Goal: Task Accomplishment & Management: Use online tool/utility

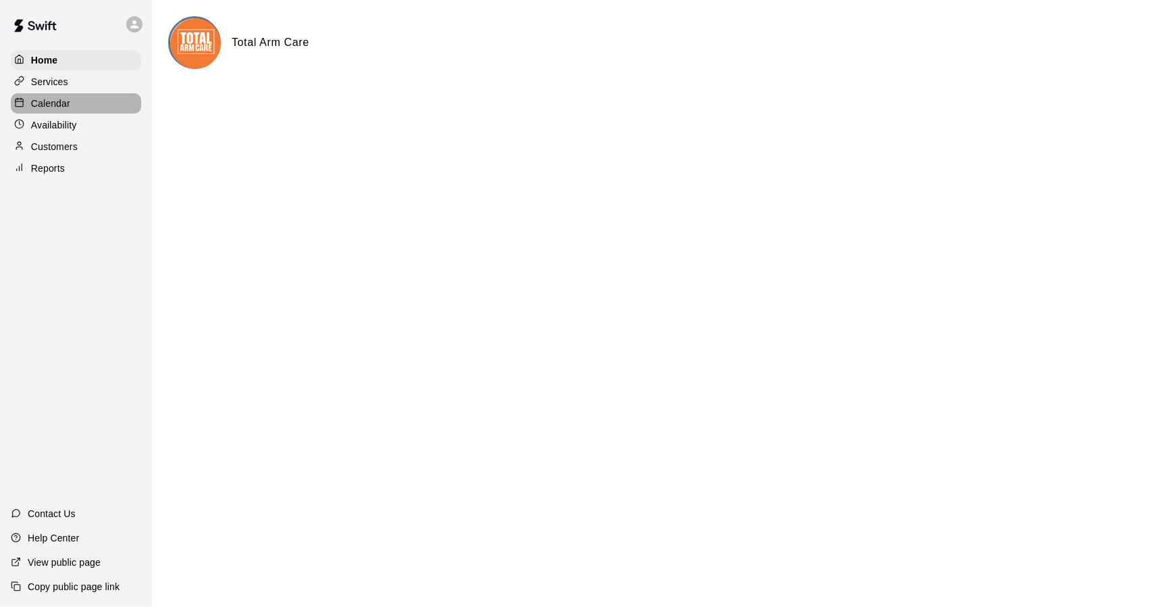
click at [68, 102] on p "Calendar" at bounding box center [50, 104] width 39 height 14
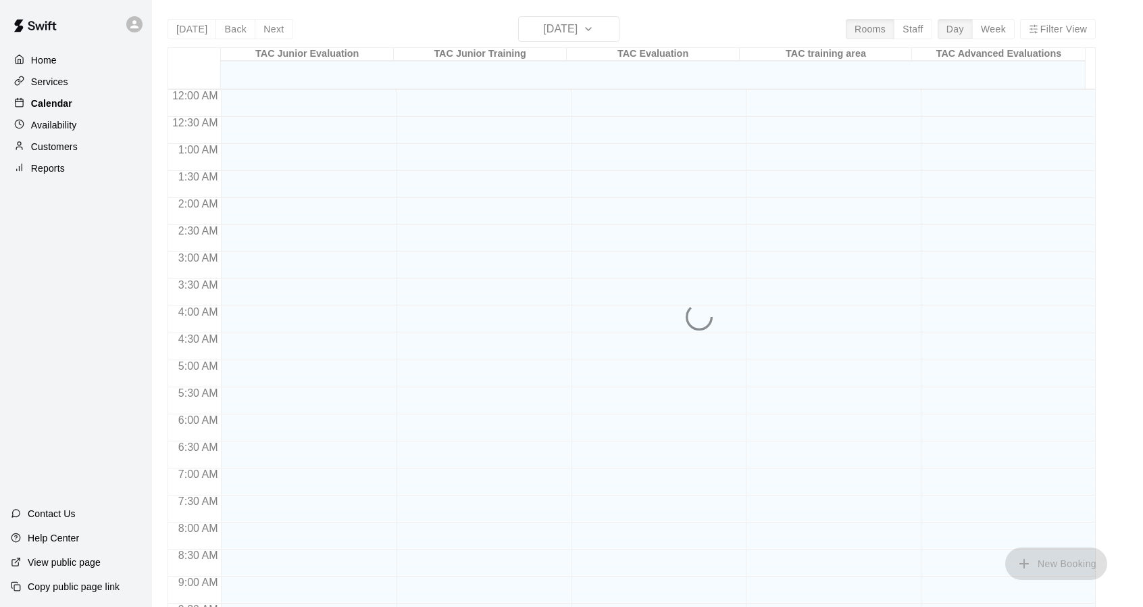
scroll to position [724, 0]
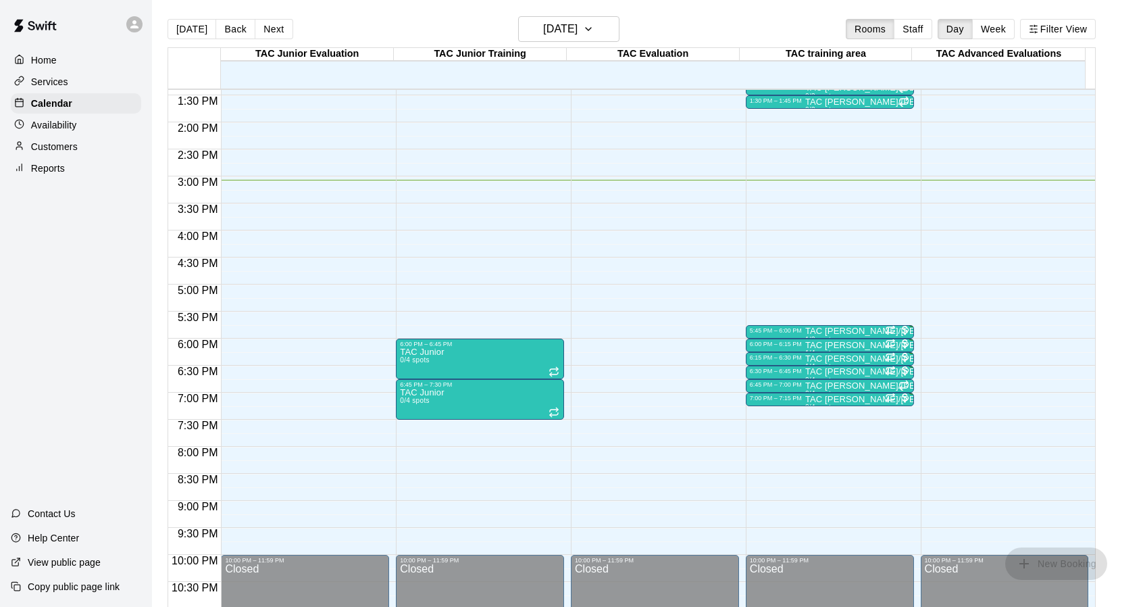
click at [47, 170] on p "Reports" at bounding box center [48, 169] width 34 height 14
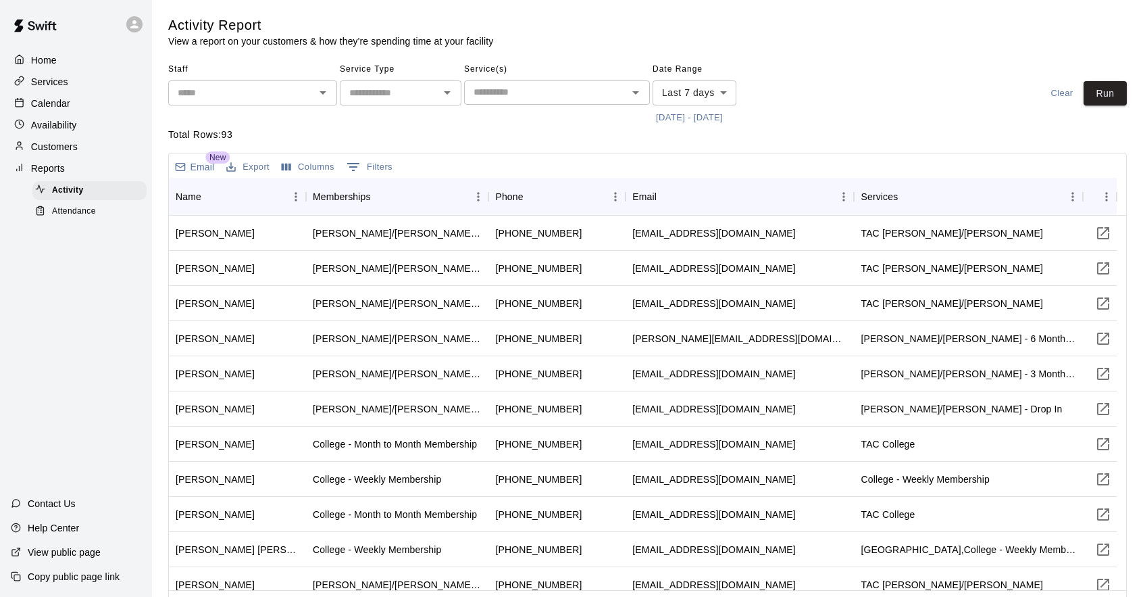
click at [86, 213] on span "Attendance" at bounding box center [74, 212] width 44 height 14
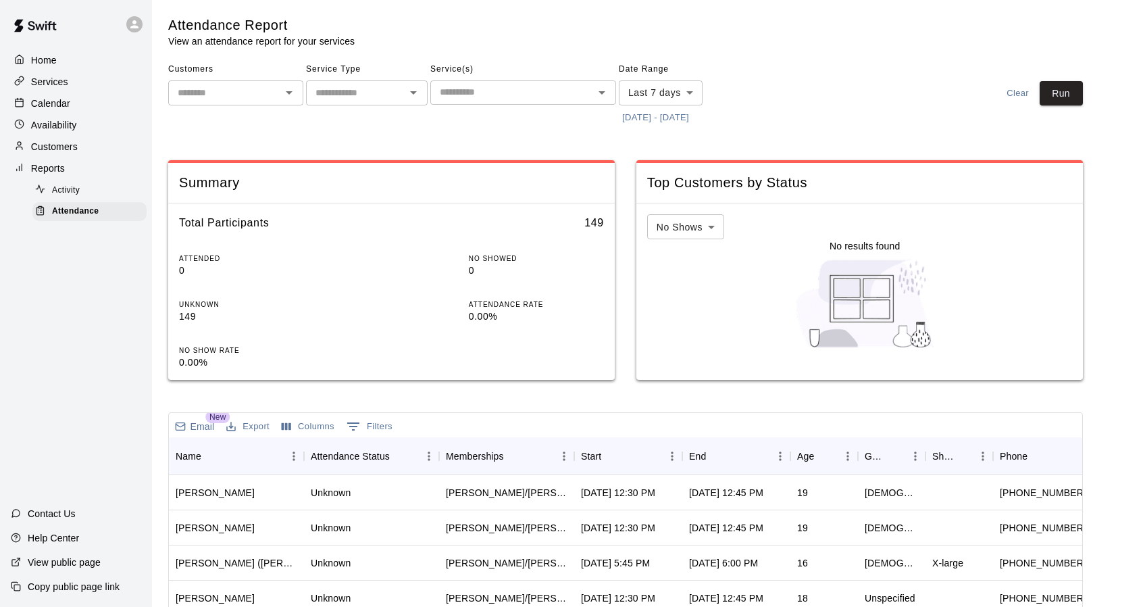
click at [232, 98] on input "text" at bounding box center [224, 92] width 105 height 17
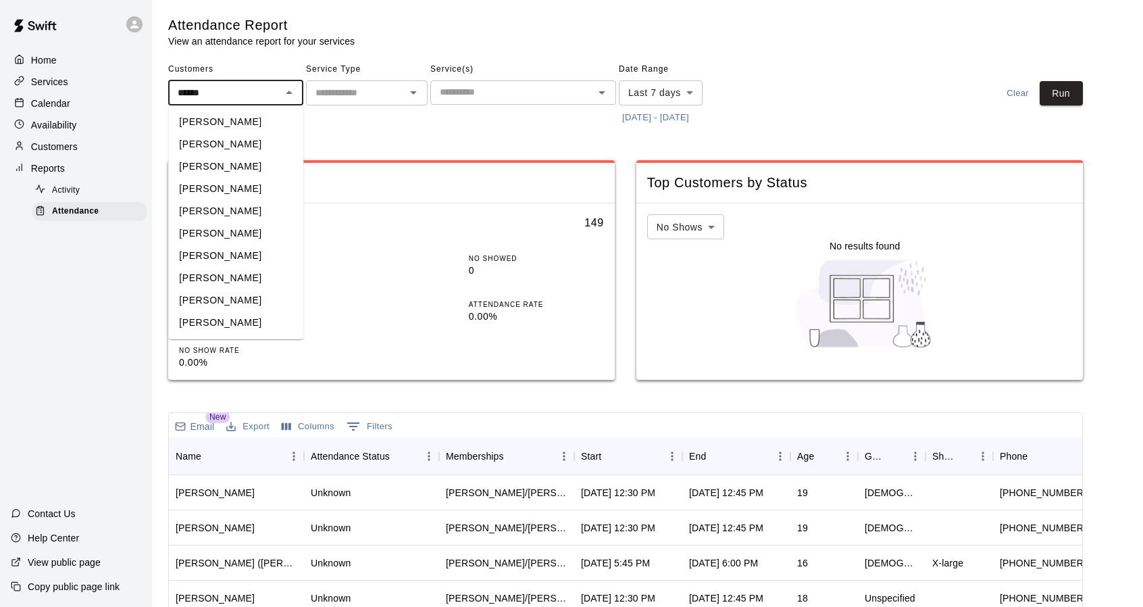
click at [204, 172] on li "[PERSON_NAME]" at bounding box center [235, 166] width 135 height 22
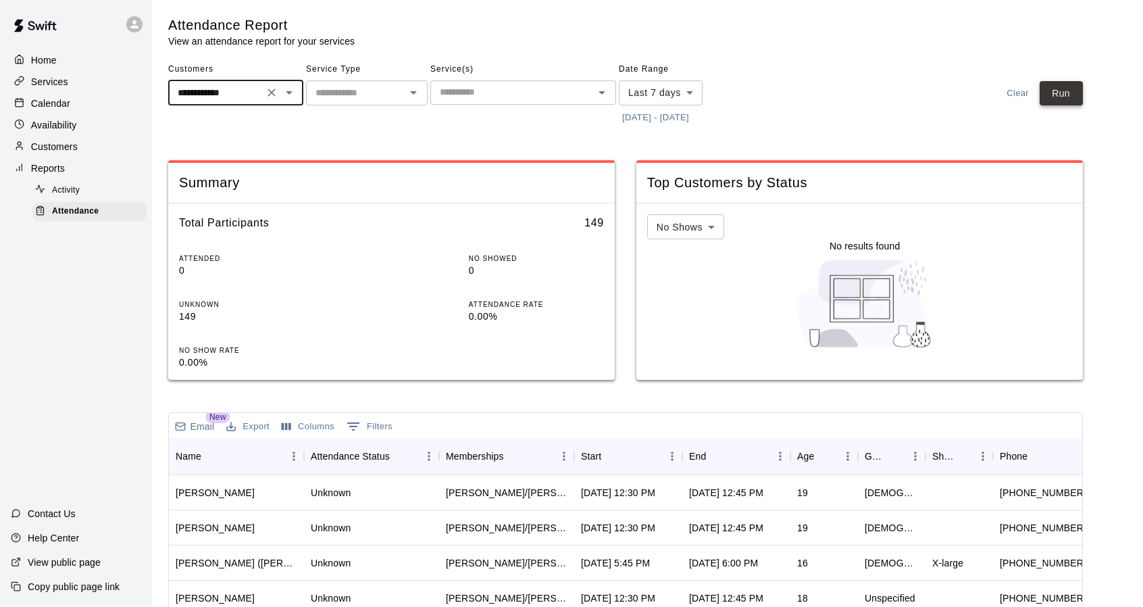
type input "**********"
click at [1062, 94] on button "Run" at bounding box center [1061, 93] width 43 height 25
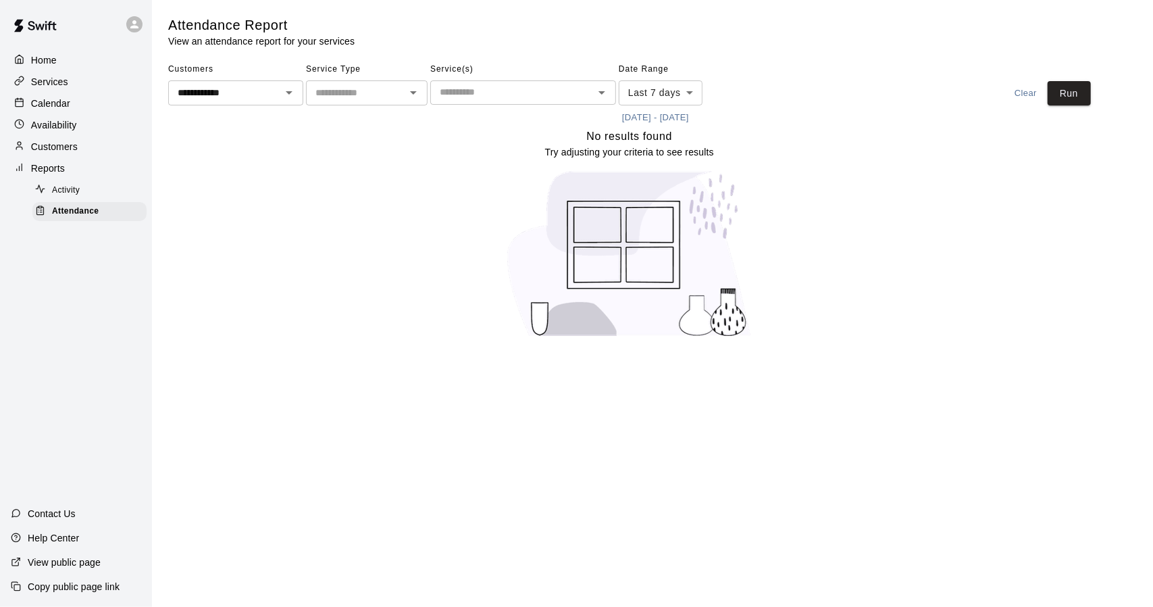
click at [693, 121] on button "[DATE] - [DATE]" at bounding box center [656, 117] width 74 height 21
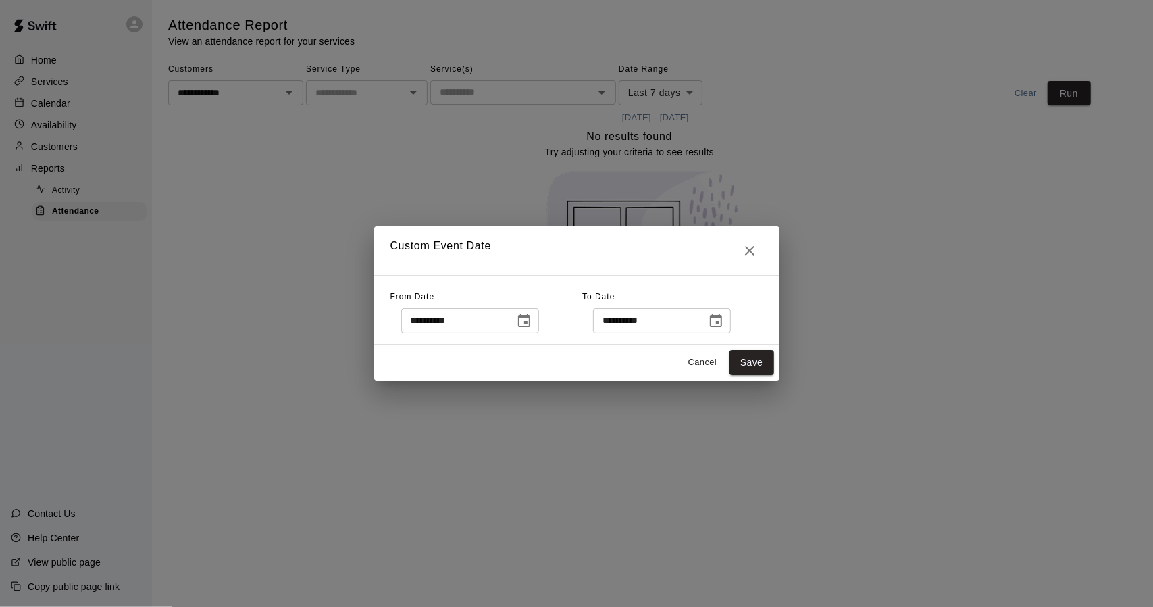
click at [532, 322] on icon "Choose date, selected date is Aug 12, 2025" at bounding box center [524, 321] width 16 height 16
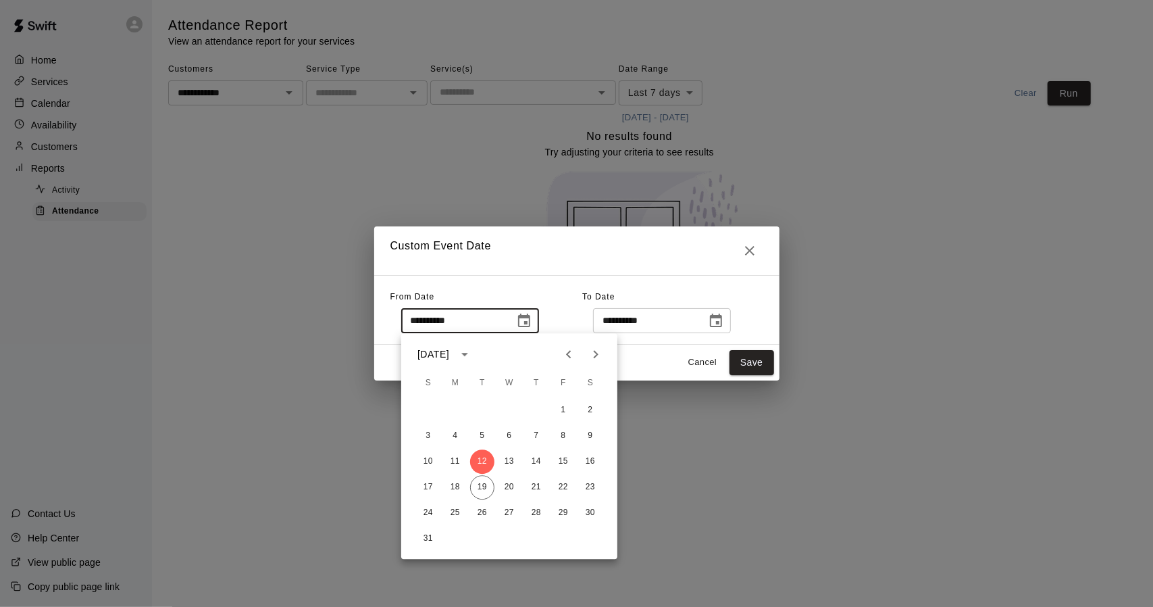
click at [574, 353] on icon "Previous month" at bounding box center [569, 354] width 16 height 16
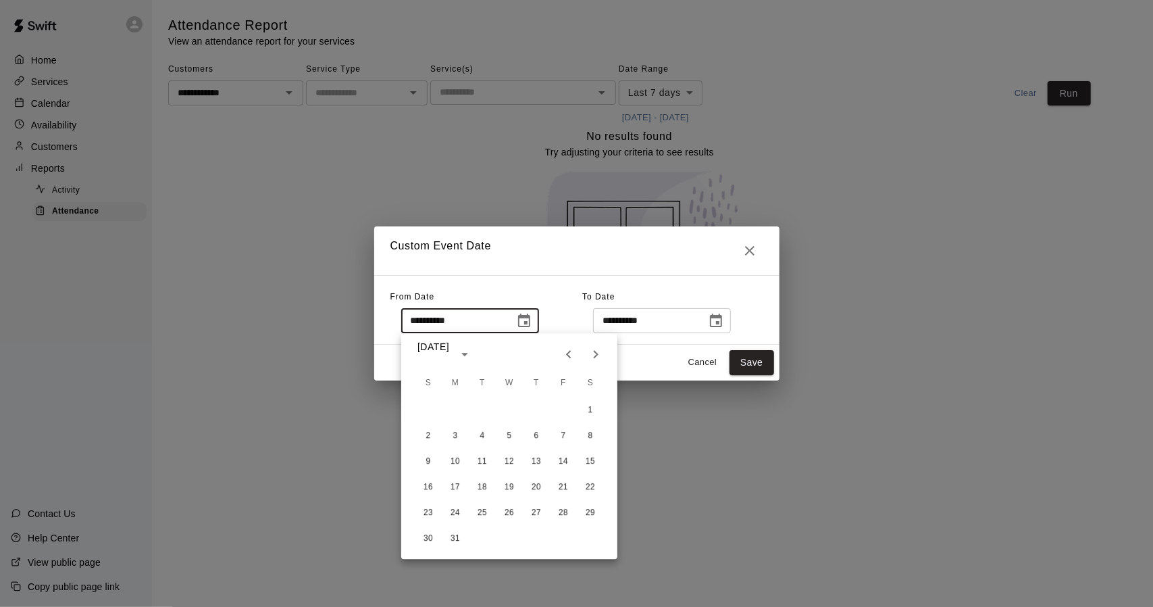
click at [574, 353] on icon "Previous month" at bounding box center [569, 354] width 16 height 16
click at [512, 409] on button "1" at bounding box center [509, 410] width 24 height 24
type input "**********"
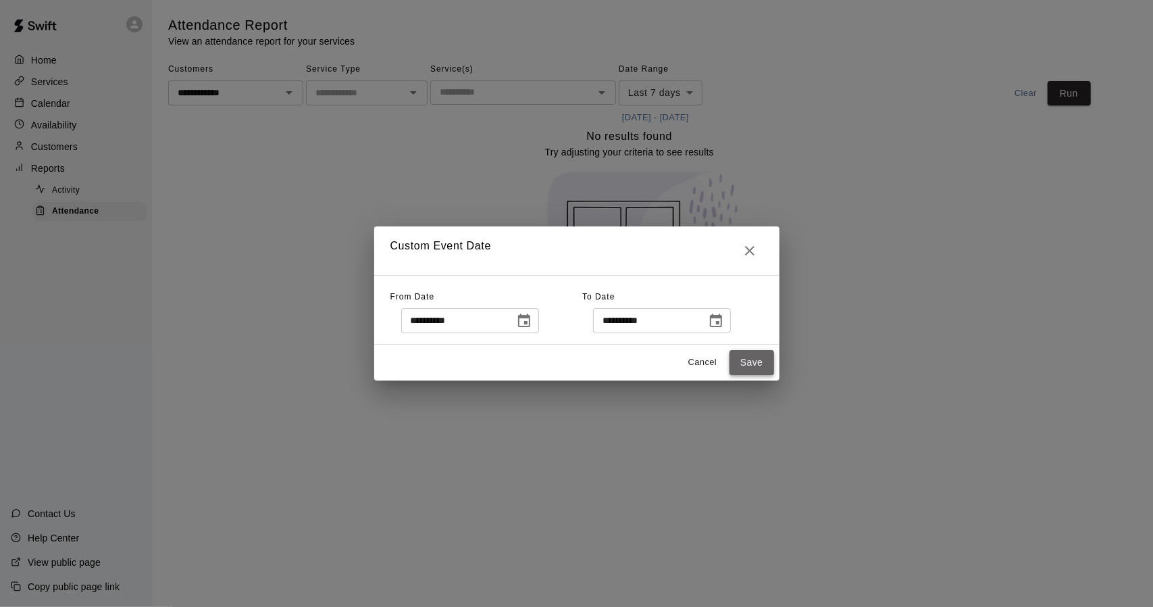
click at [758, 355] on button "Save" at bounding box center [752, 362] width 45 height 25
type input "******"
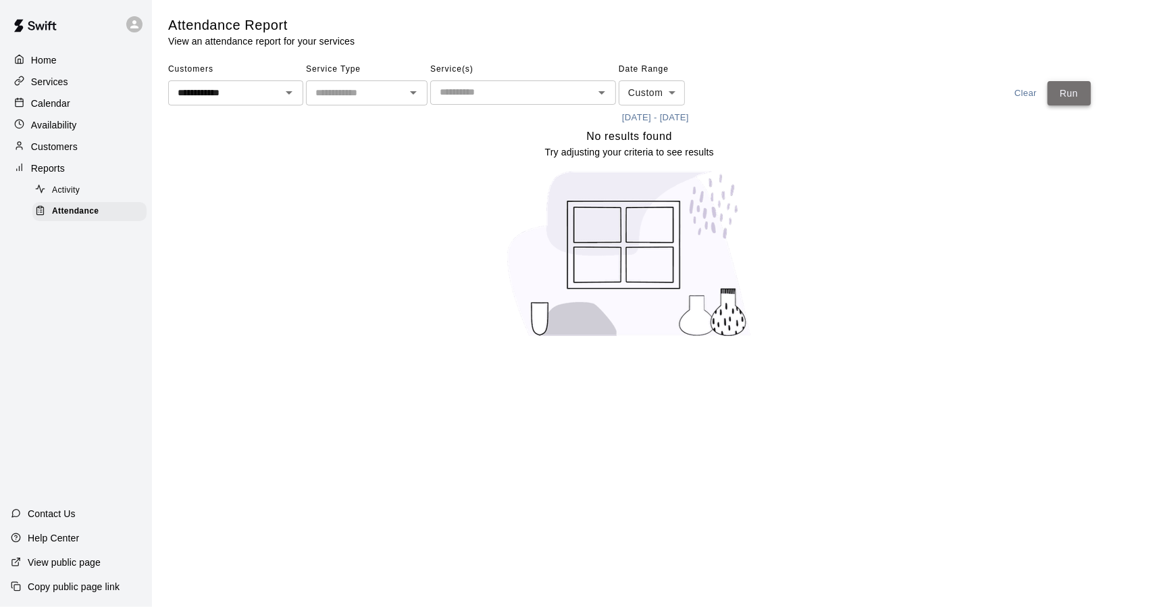
click at [1076, 93] on button "Run" at bounding box center [1069, 93] width 43 height 25
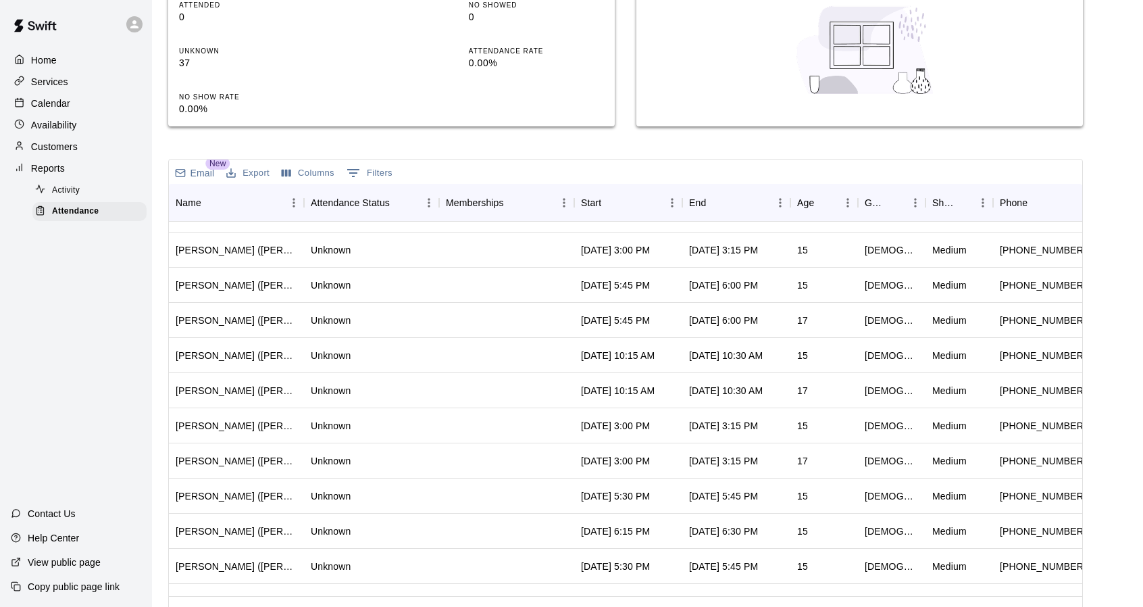
scroll to position [9, 3]
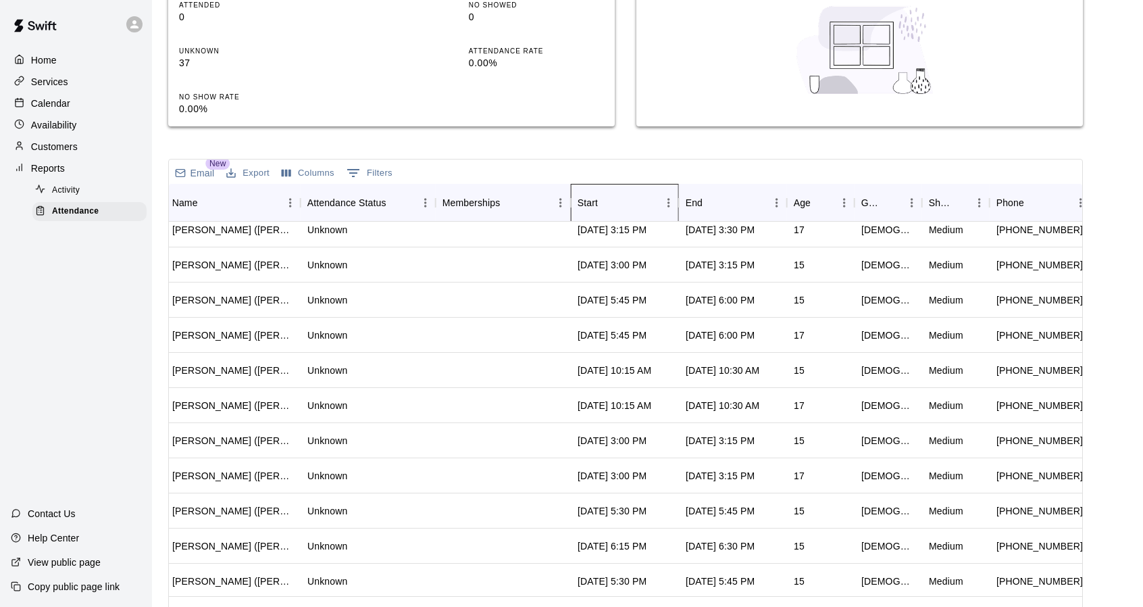
click at [631, 197] on div "Start" at bounding box center [618, 203] width 81 height 38
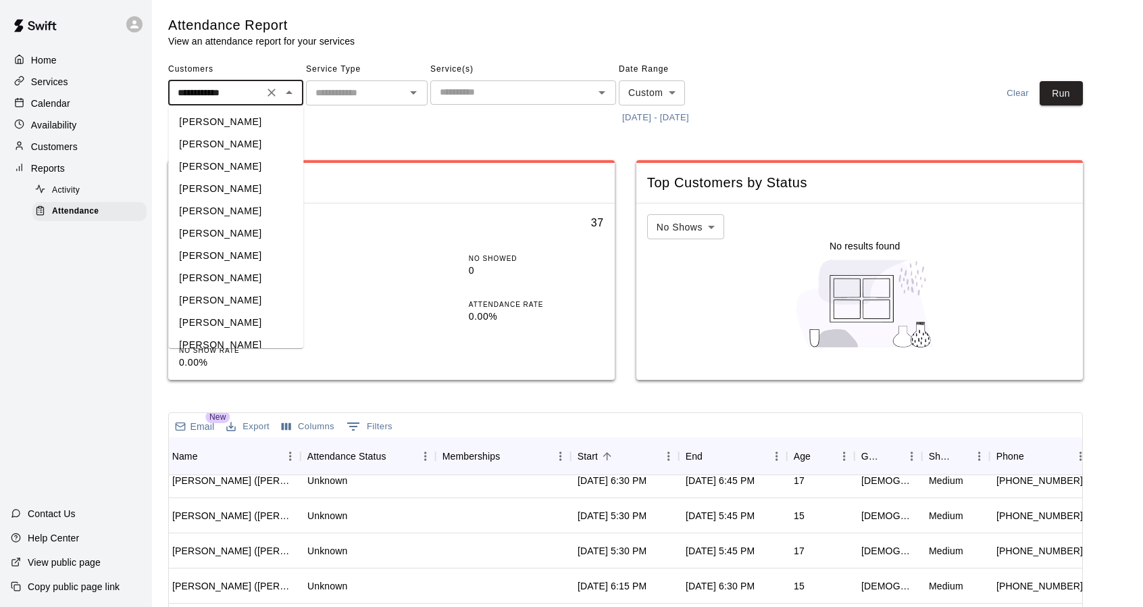
scroll to position [20929, 0]
drag, startPoint x: 241, startPoint y: 93, endPoint x: 53, endPoint y: 72, distance: 188.9
click at [53, 72] on div "**********" at bounding box center [571, 445] width 1143 height 891
click at [688, 116] on button "[DATE] - [DATE]" at bounding box center [656, 117] width 74 height 21
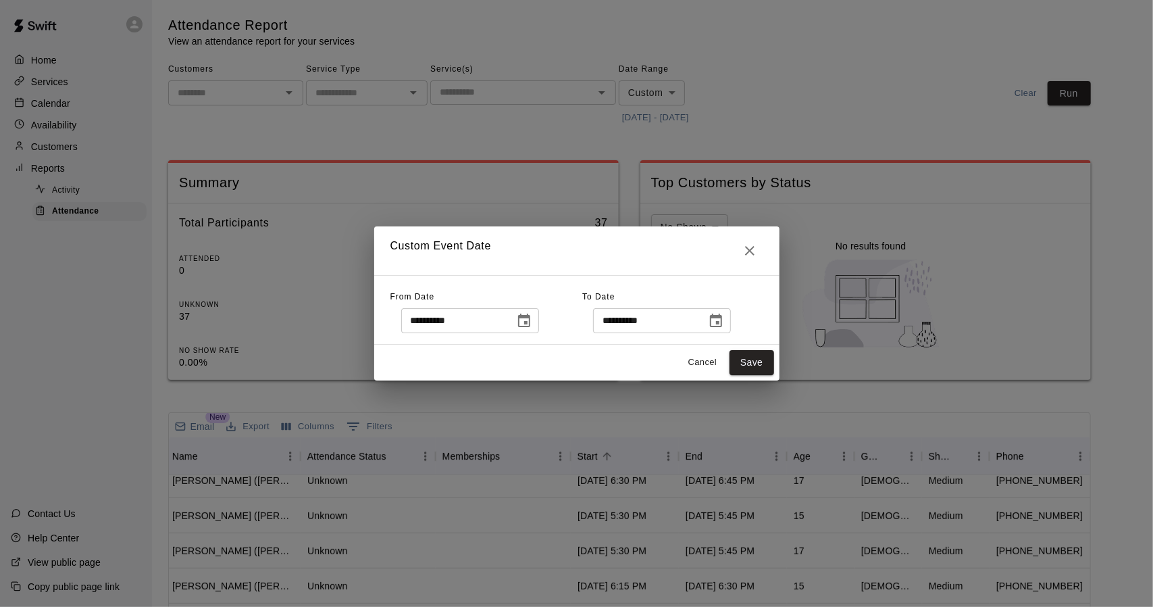
click at [532, 321] on icon "Choose date, selected date is Jan 1, 2025" at bounding box center [524, 321] width 16 height 16
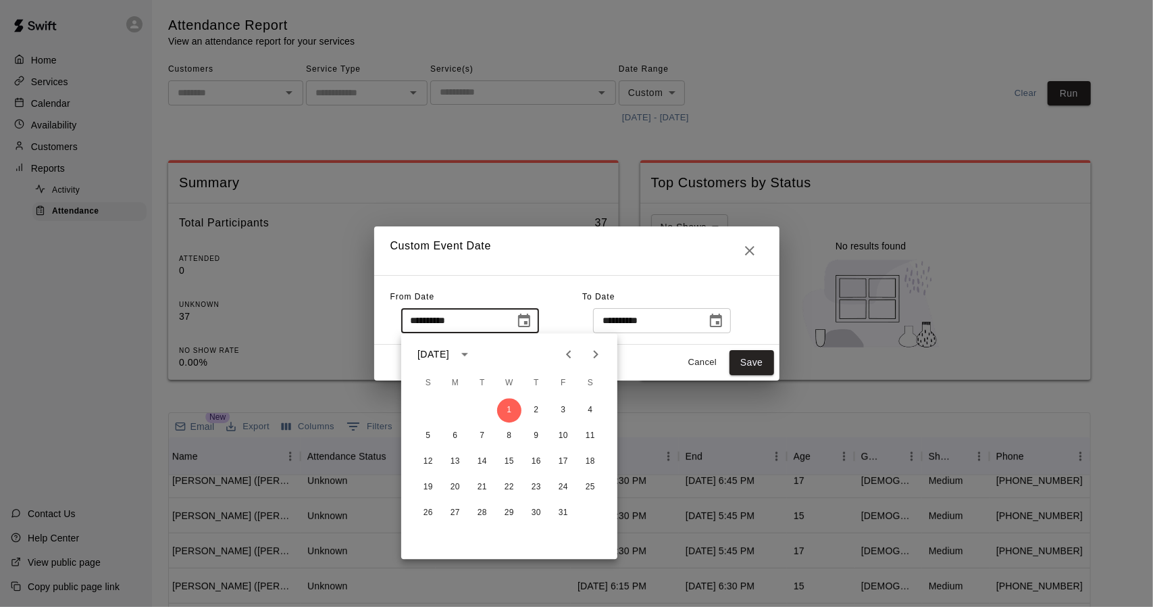
click at [604, 360] on button "Next month" at bounding box center [595, 354] width 27 height 27
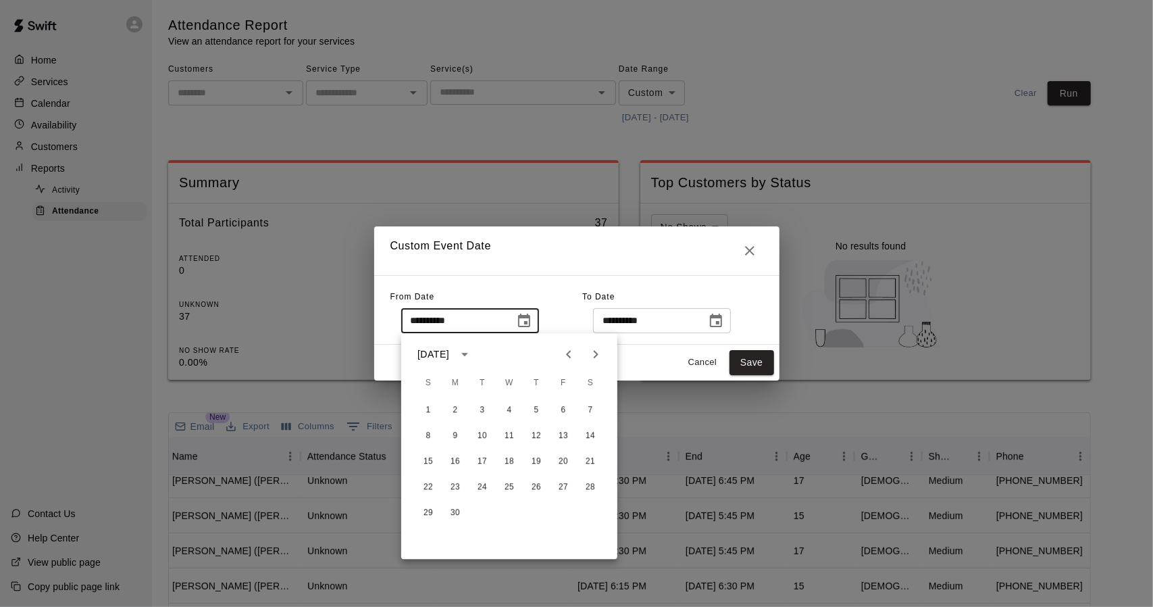
click at [604, 360] on button "Next month" at bounding box center [595, 354] width 27 height 27
click at [569, 358] on icon "Previous month" at bounding box center [569, 354] width 16 height 16
click at [480, 490] on button "19" at bounding box center [482, 487] width 24 height 24
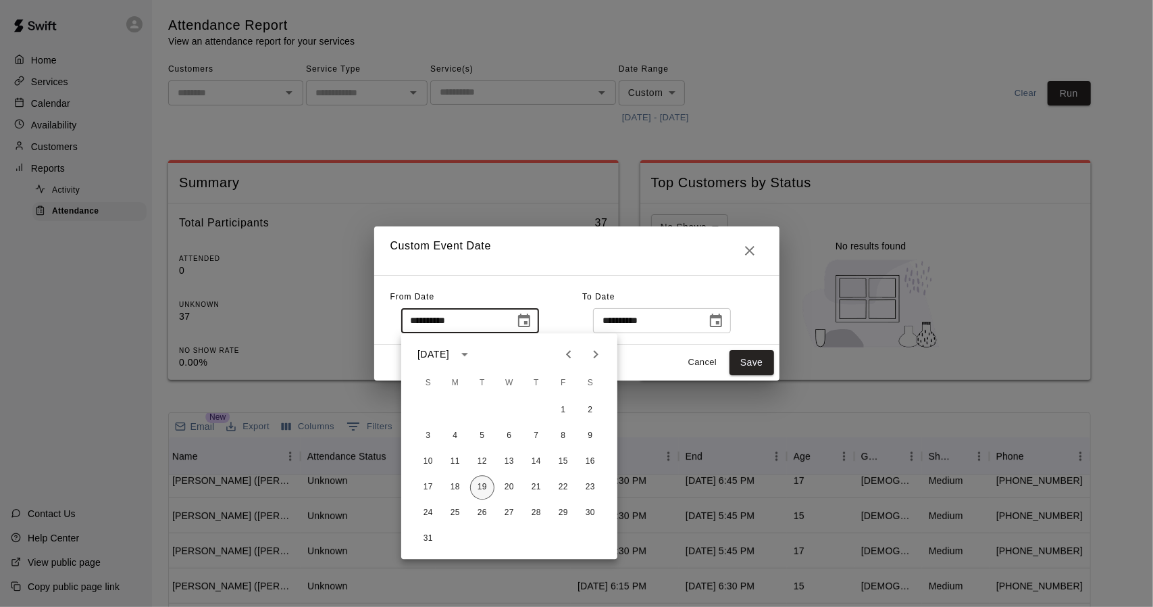
type input "**********"
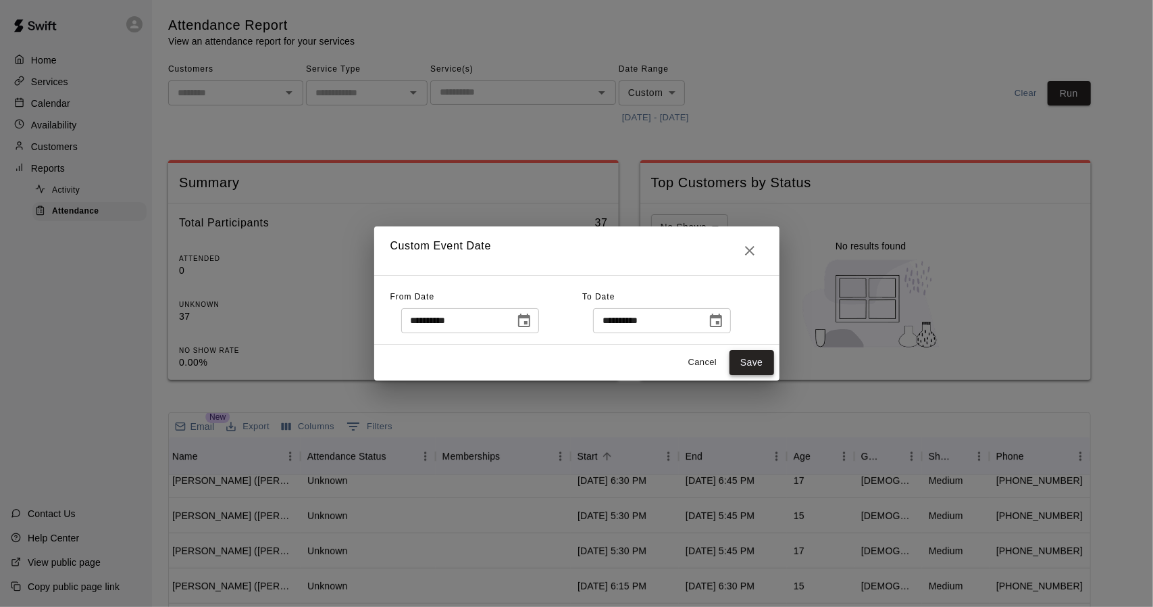
click at [760, 356] on button "Save" at bounding box center [752, 362] width 45 height 25
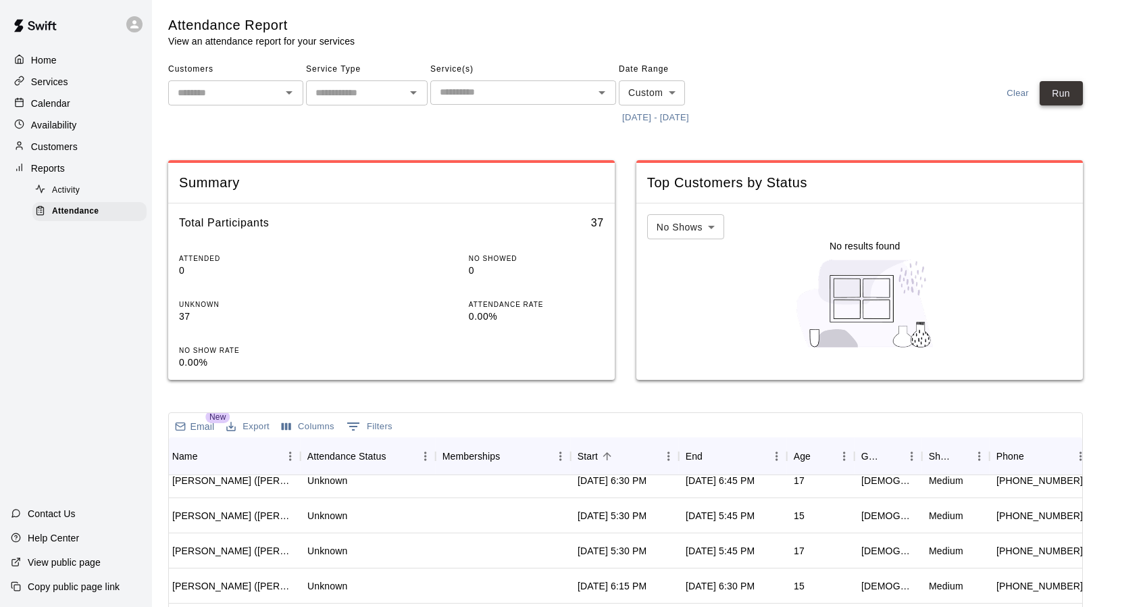
click at [1077, 98] on button "Run" at bounding box center [1061, 93] width 43 height 25
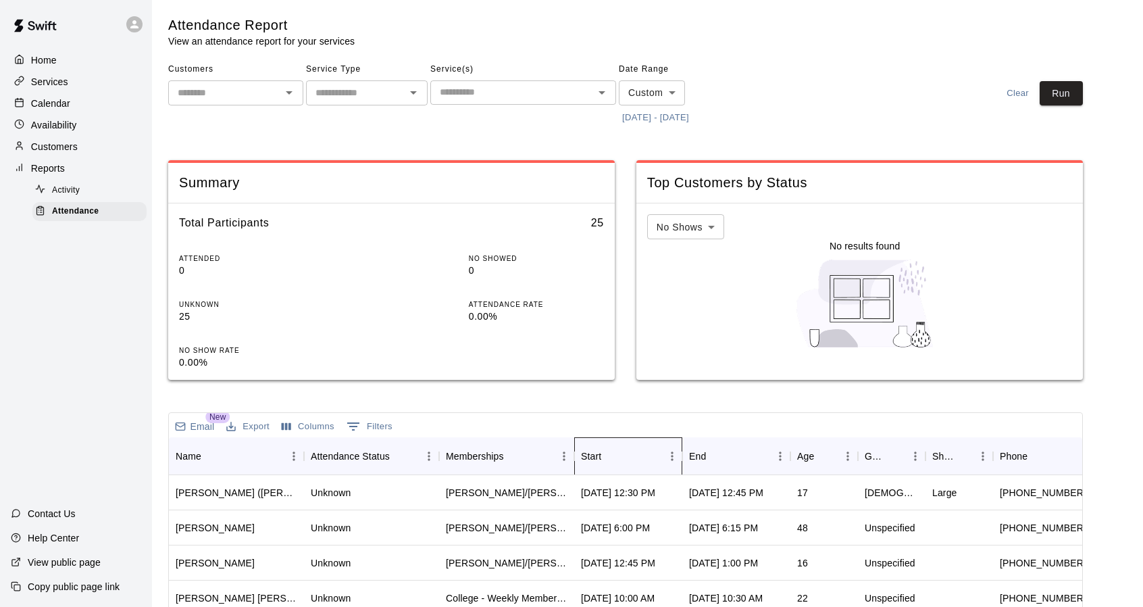
click at [630, 461] on div "Start" at bounding box center [621, 456] width 81 height 38
click at [630, 384] on div "Summary Total Participants 25 ATTENDED 0 NO SHOWED 0 UNKNOWN 25 ATTENDANCE RATE…" at bounding box center [625, 269] width 915 height 241
click at [1081, 99] on button "Run" at bounding box center [1061, 93] width 43 height 25
